Goal: Information Seeking & Learning: Learn about a topic

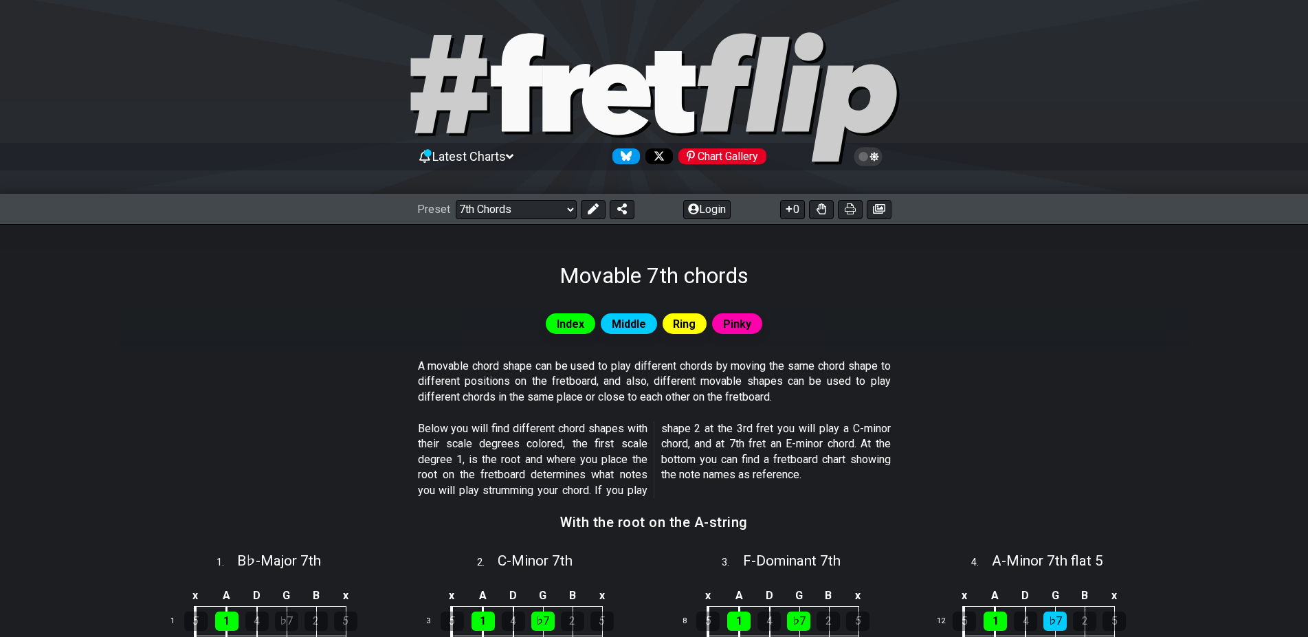
scroll to position [280, 0]
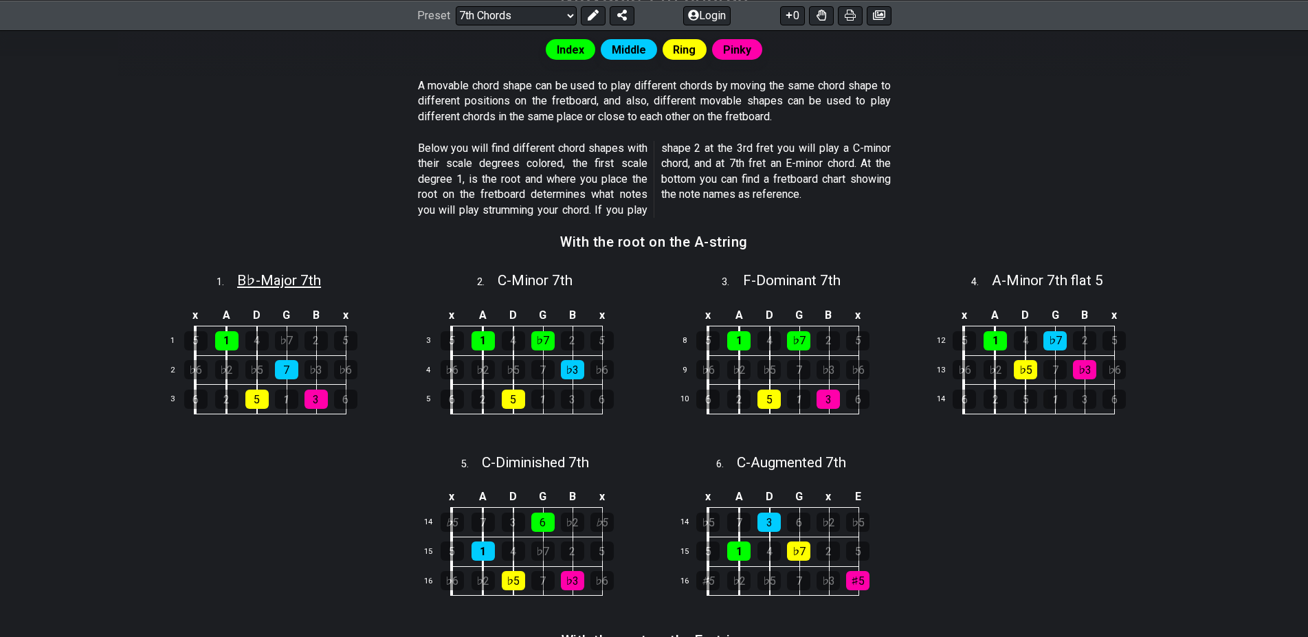
click at [270, 283] on span "B♭ - Major 7th" at bounding box center [279, 280] width 84 height 16
select select "Bb"
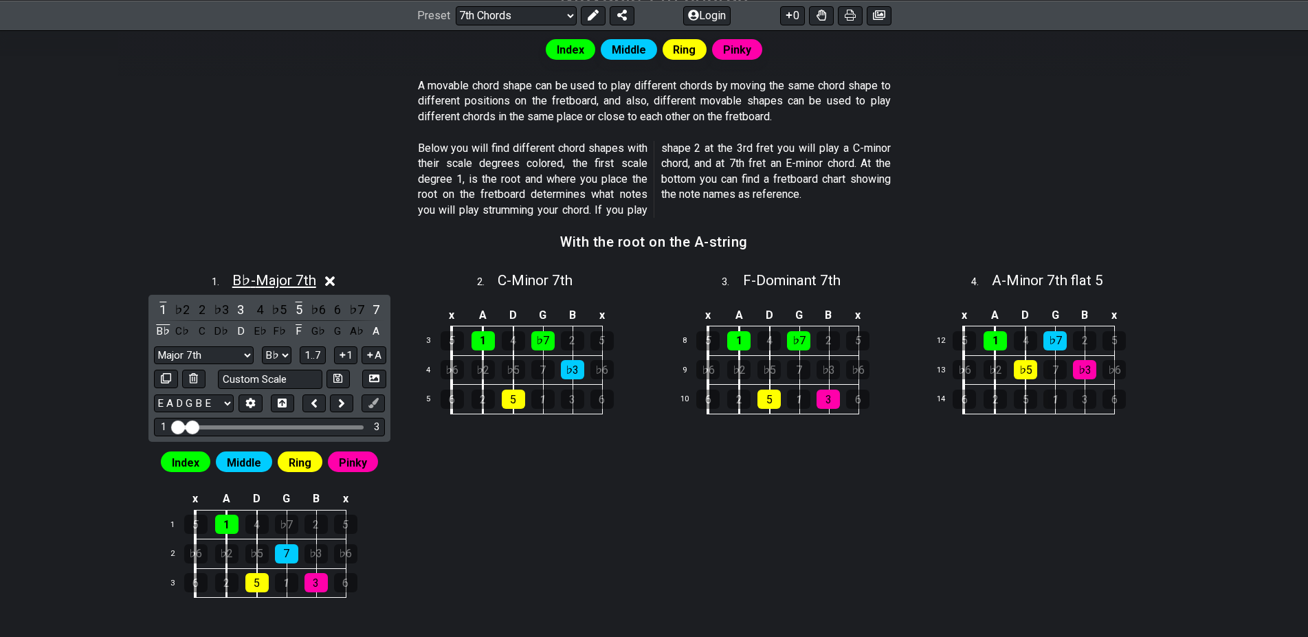
click at [264, 285] on span "B♭ - Major 7th" at bounding box center [274, 280] width 84 height 16
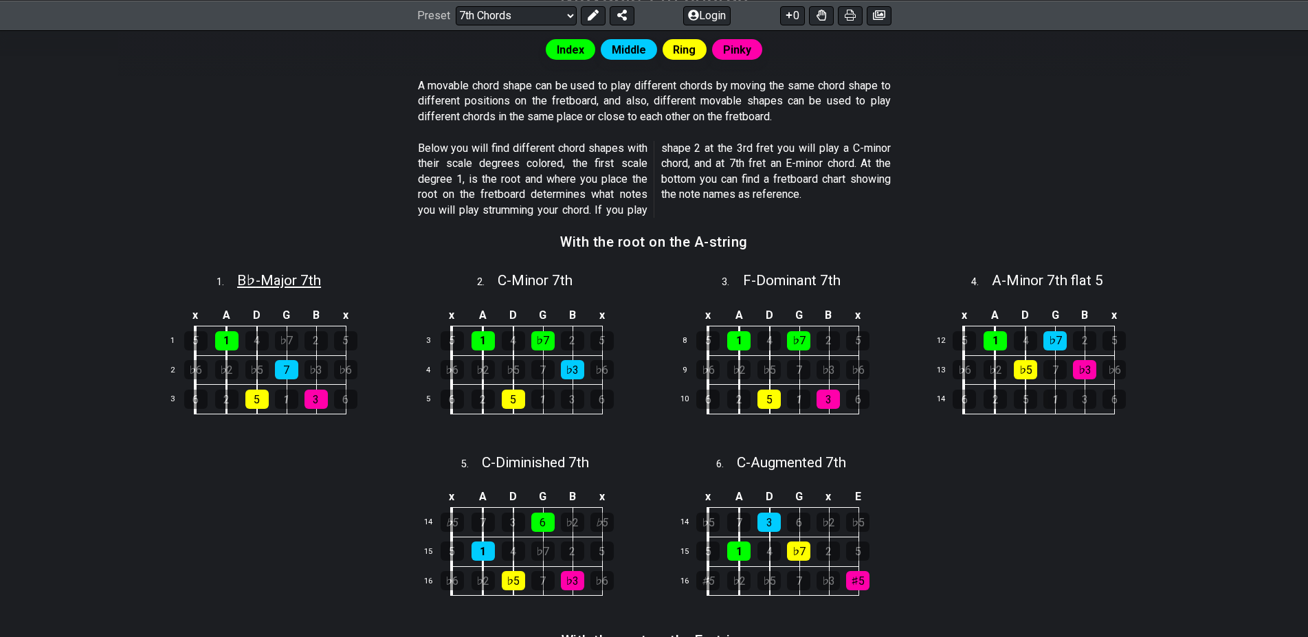
click at [264, 285] on span "B♭ - Major 7th" at bounding box center [279, 280] width 84 height 16
select select "Bb"
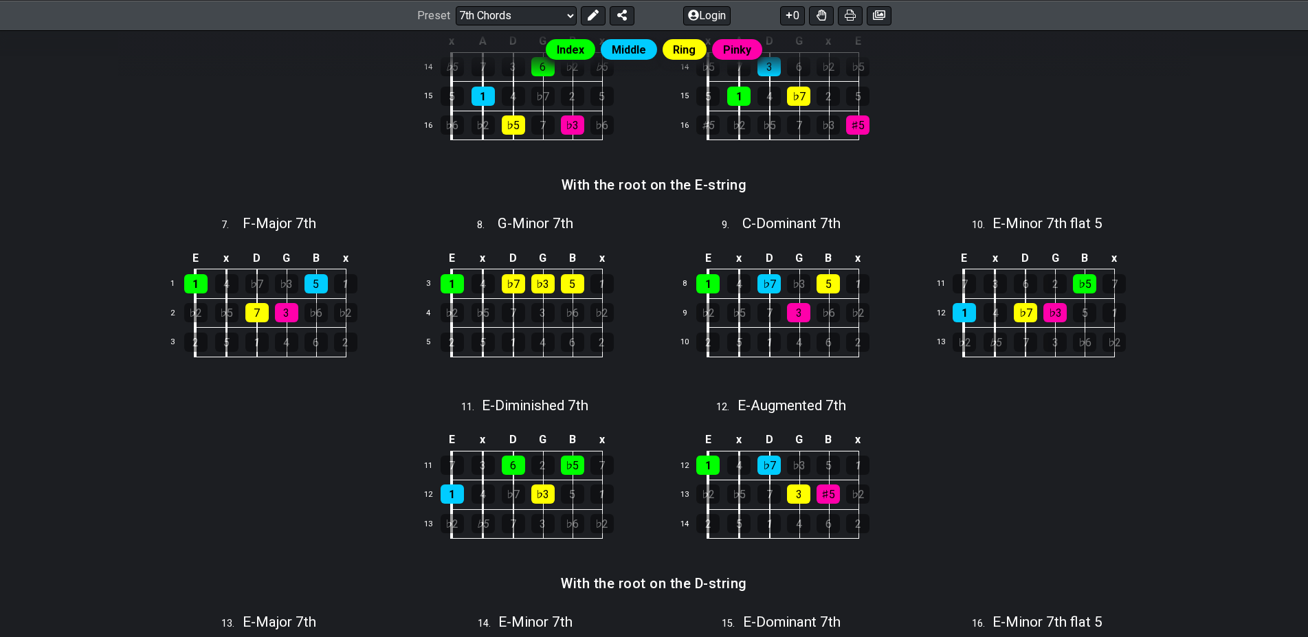
scroll to position [981, 0]
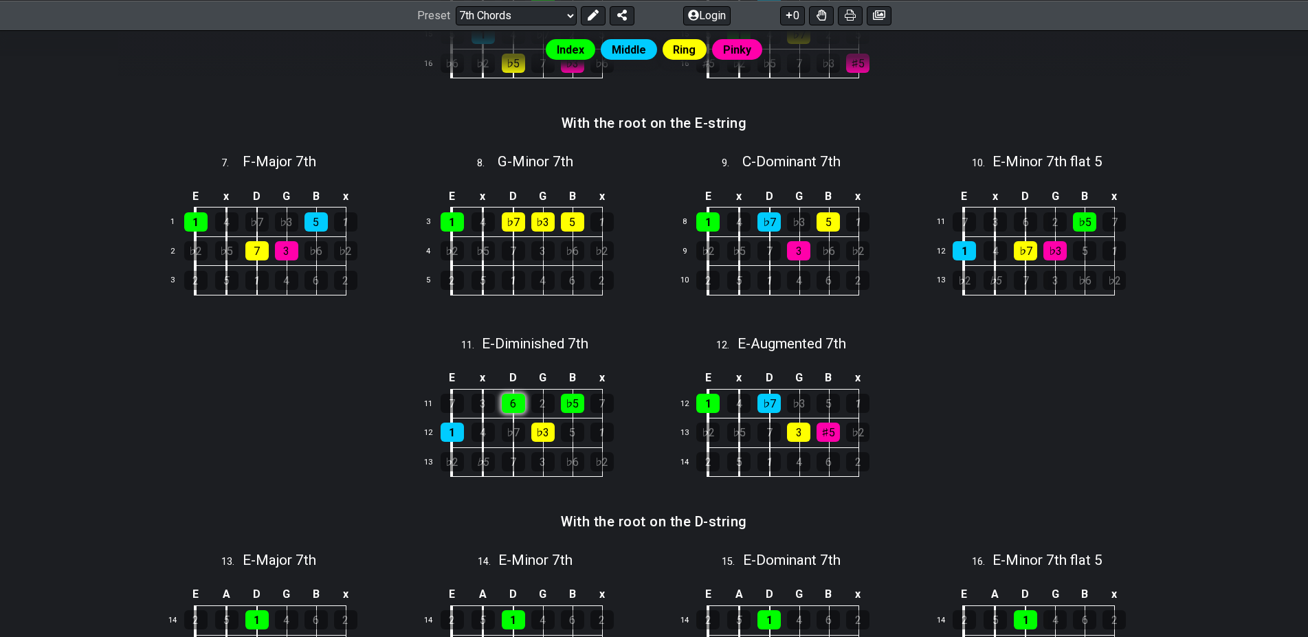
click at [515, 401] on div "6" at bounding box center [513, 403] width 23 height 19
click at [445, 430] on div "1" at bounding box center [451, 432] width 23 height 19
click at [451, 383] on td "E" at bounding box center [452, 377] width 32 height 23
click at [489, 345] on span "E - Diminished 7th" at bounding box center [535, 343] width 107 height 16
select select "E"
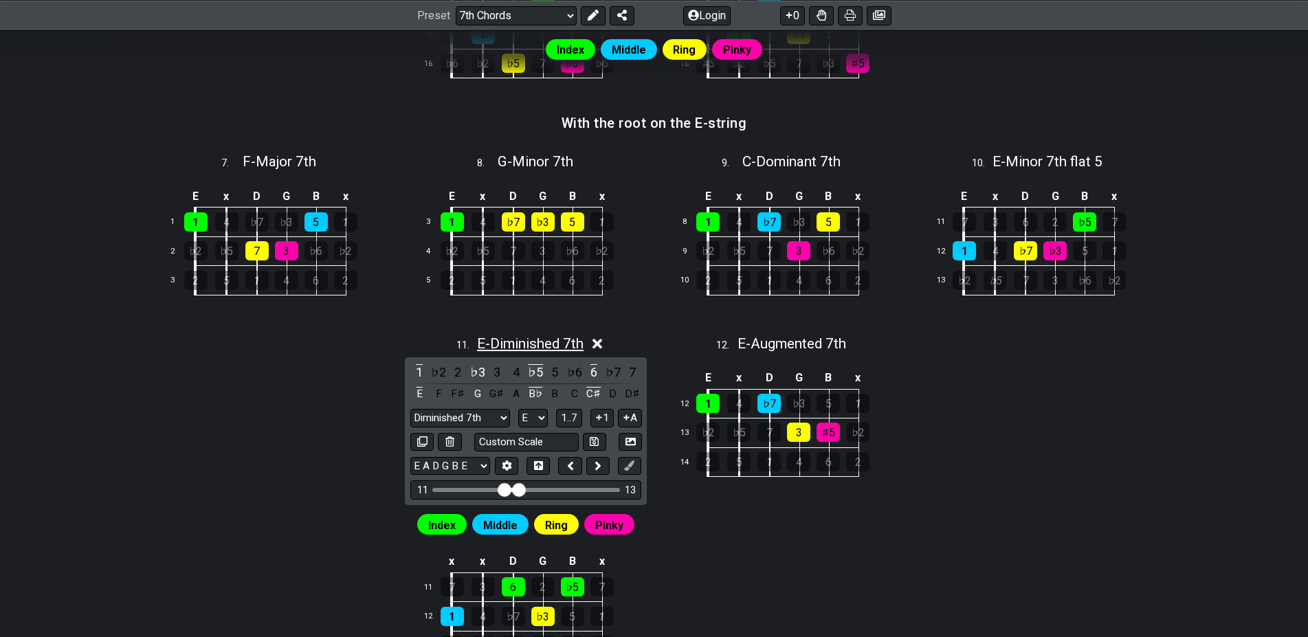
click at [489, 345] on span "E - Diminished 7th" at bounding box center [530, 343] width 107 height 16
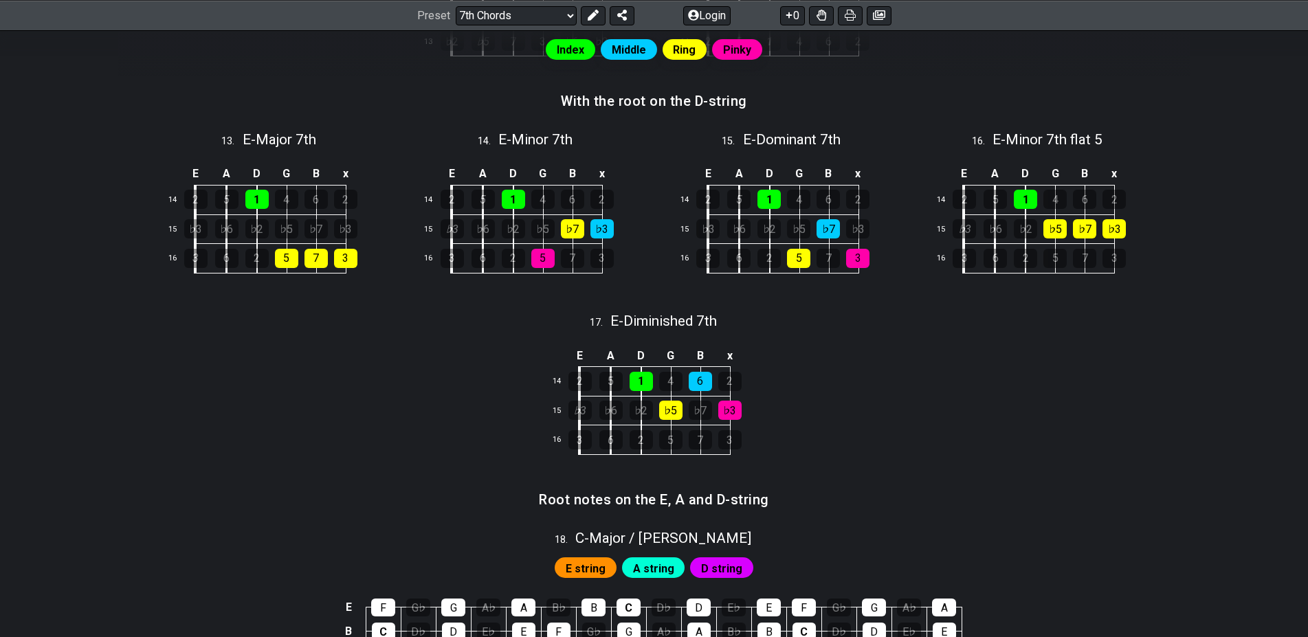
scroll to position [1733, 0]
